Goal: Find specific page/section: Find specific page/section

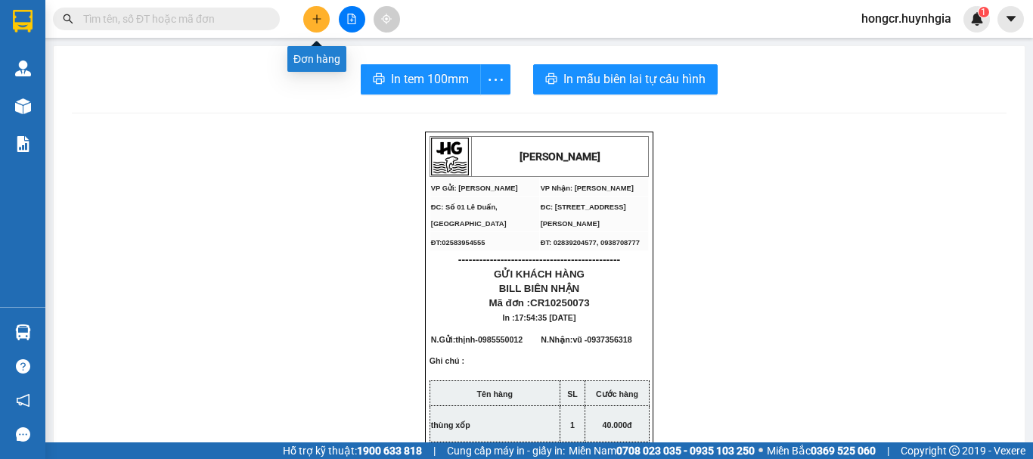
click at [312, 17] on icon "plus" at bounding box center [317, 19] width 11 height 11
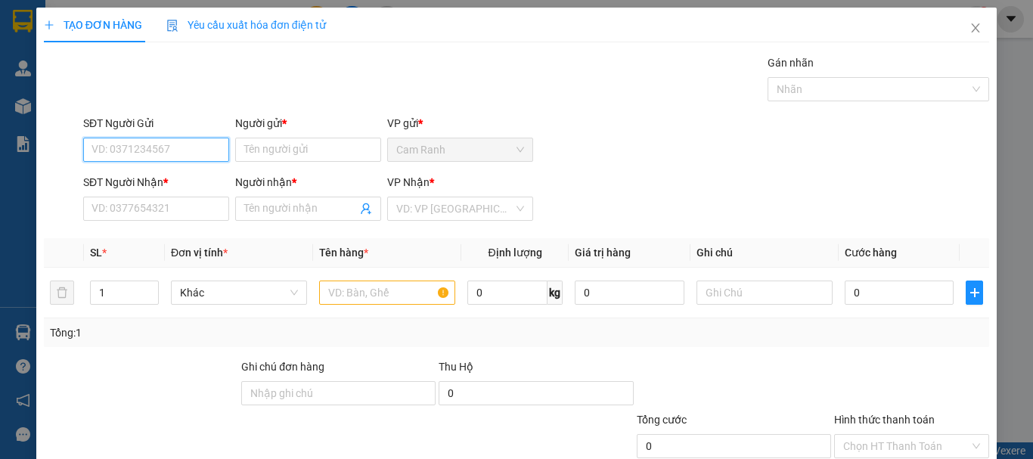
click at [197, 147] on input "SĐT Người Gửi" at bounding box center [156, 150] width 146 height 24
click at [969, 30] on icon "close" at bounding box center [975, 28] width 12 height 12
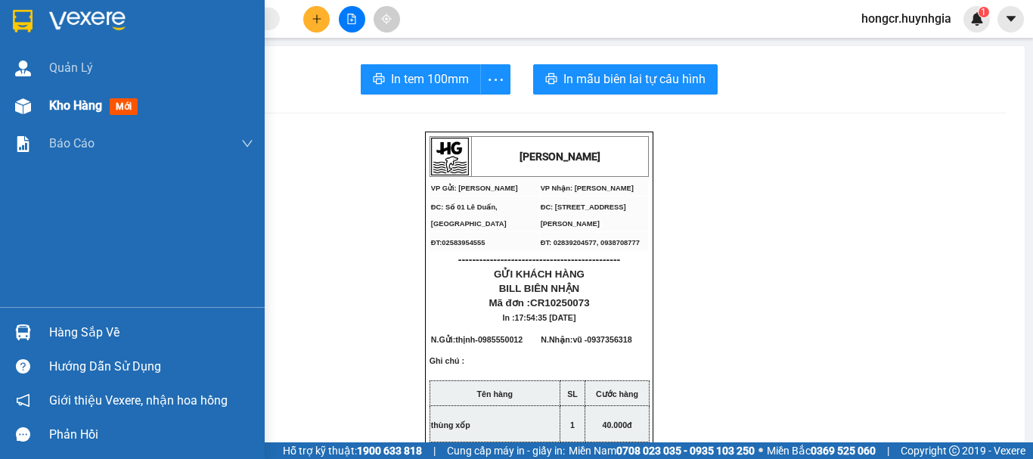
click at [67, 104] on span "Kho hàng" at bounding box center [75, 105] width 53 height 14
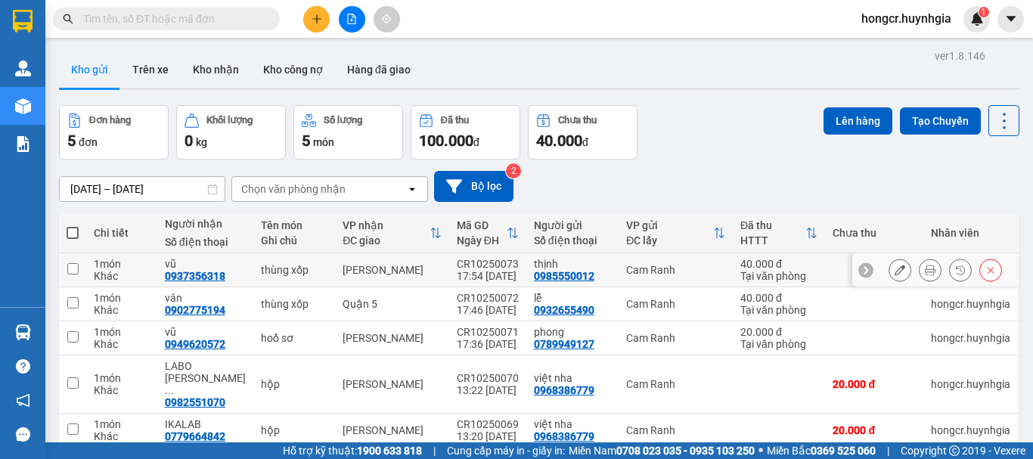
scroll to position [70, 0]
